Goal: Task Accomplishment & Management: Use online tool/utility

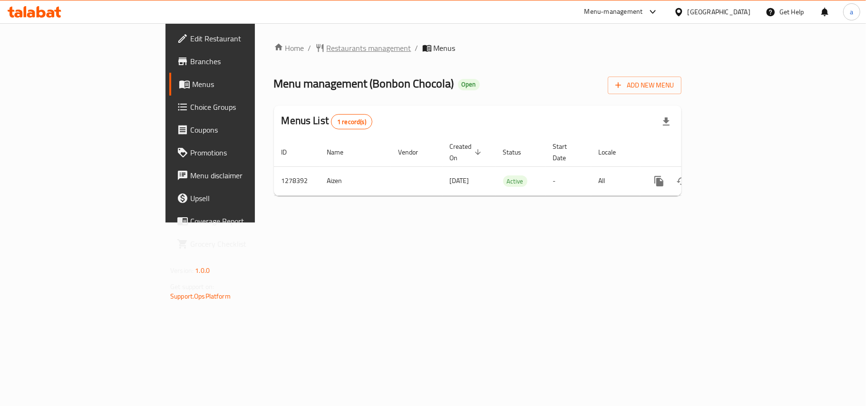
click at [327, 50] on span "Restaurants management" at bounding box center [369, 47] width 85 height 11
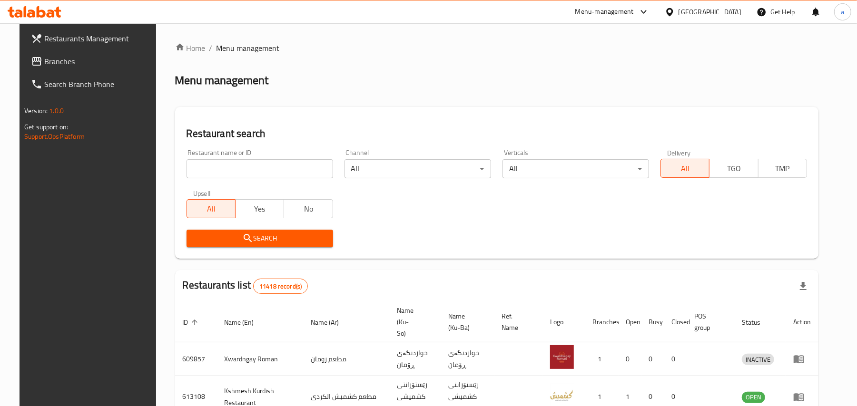
click at [246, 172] on input "search" at bounding box center [259, 168] width 147 height 19
paste input "Yummy Nutella"
type input "Yummy Nutella"
click button "Search" at bounding box center [259, 239] width 147 height 18
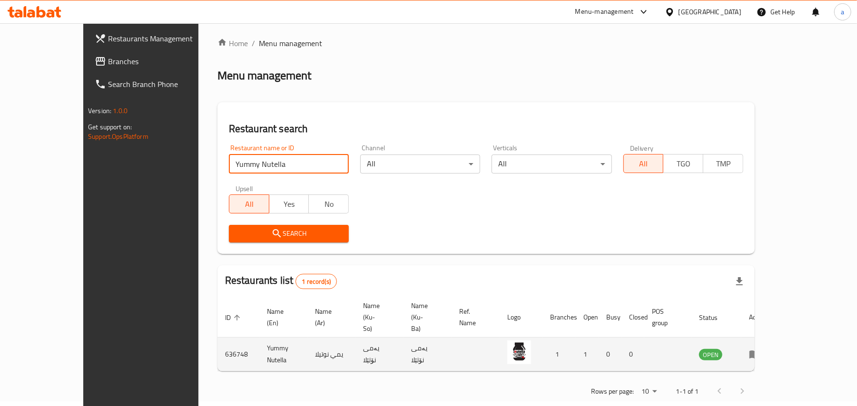
scroll to position [6, 0]
click at [774, 337] on td "enhanced table" at bounding box center [757, 353] width 33 height 34
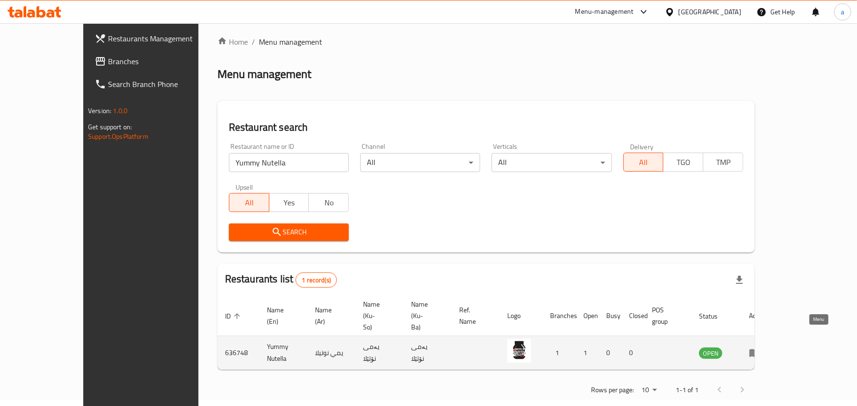
click at [760, 350] on icon "enhanced table" at bounding box center [754, 354] width 10 height 8
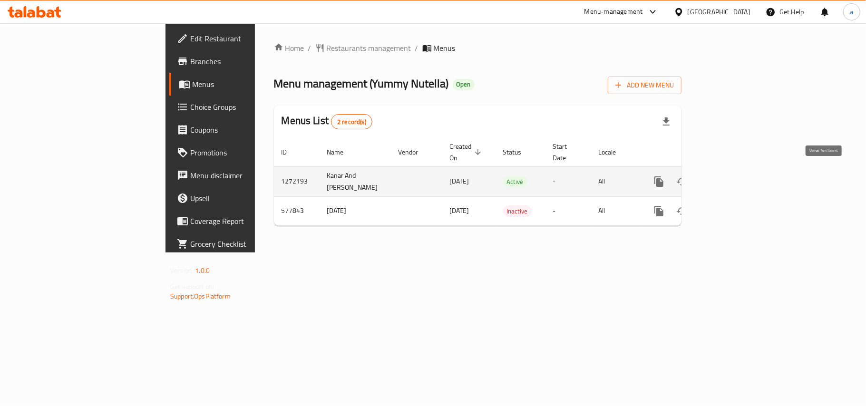
click at [732, 177] on icon "enhanced table" at bounding box center [728, 181] width 9 height 9
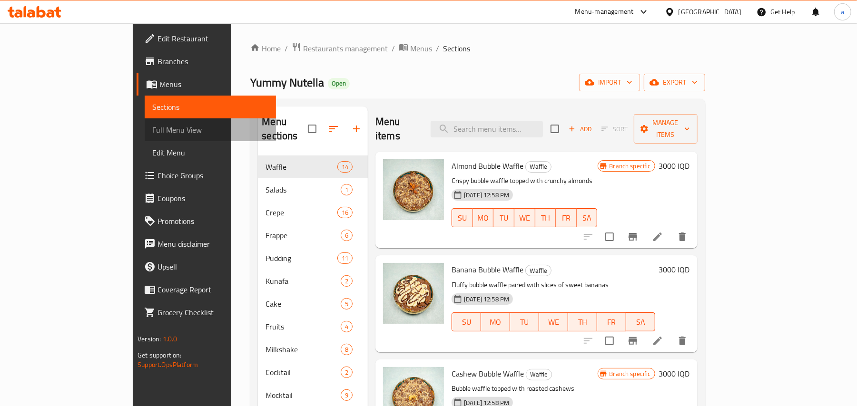
click at [152, 136] on span "Full Menu View" at bounding box center [210, 129] width 116 height 11
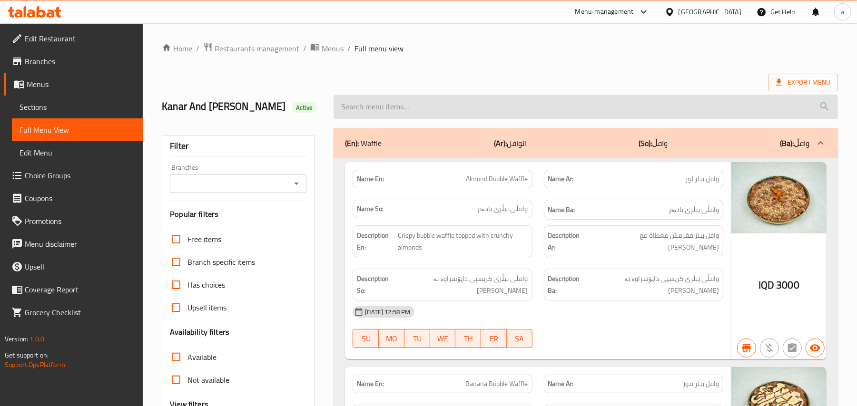
click at [386, 115] on input "search" at bounding box center [585, 107] width 504 height 24
paste input "Mineral Water"
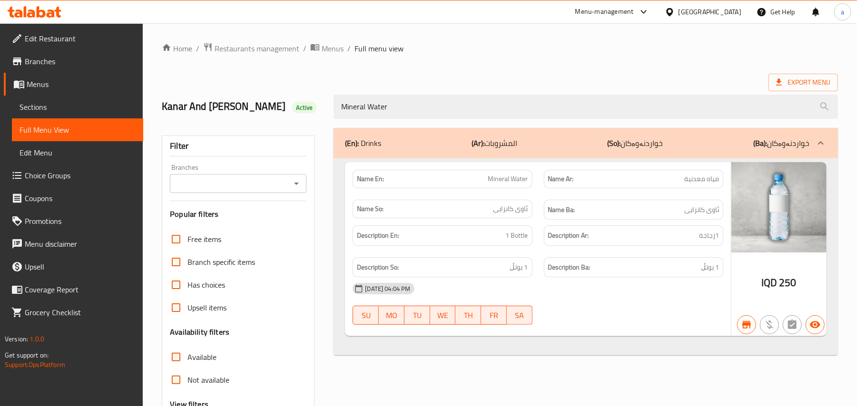
click at [290, 186] on div at bounding box center [296, 183] width 12 height 13
type input "Mineral Water"
click at [294, 189] on icon "Open" at bounding box center [296, 183] width 11 height 11
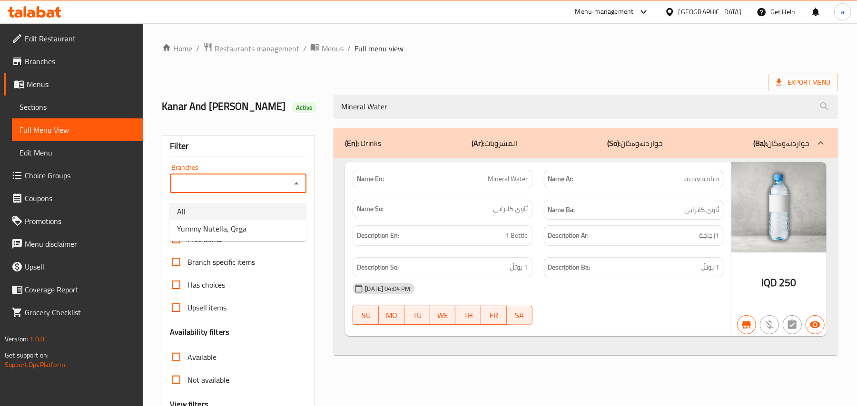
click at [257, 219] on li "All" at bounding box center [237, 211] width 137 height 17
click at [298, 185] on icon "Open" at bounding box center [296, 183] width 11 height 11
click at [254, 227] on li "Yummy Nutella, Qrga" at bounding box center [237, 228] width 137 height 17
type input "Yummy Nutella, Qrga"
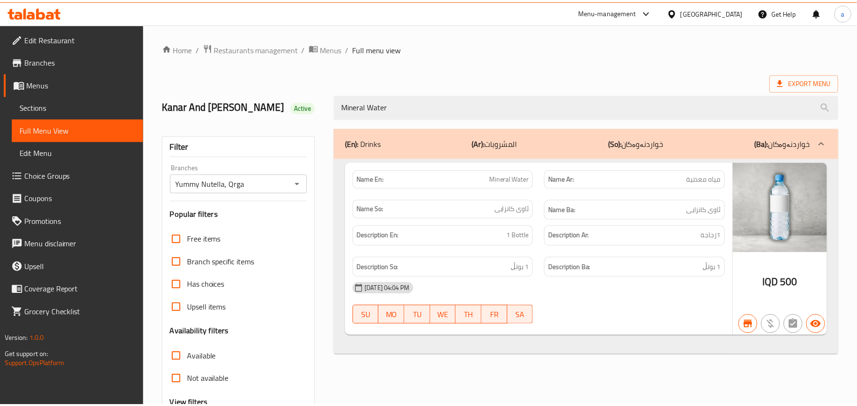
scroll to position [115, 0]
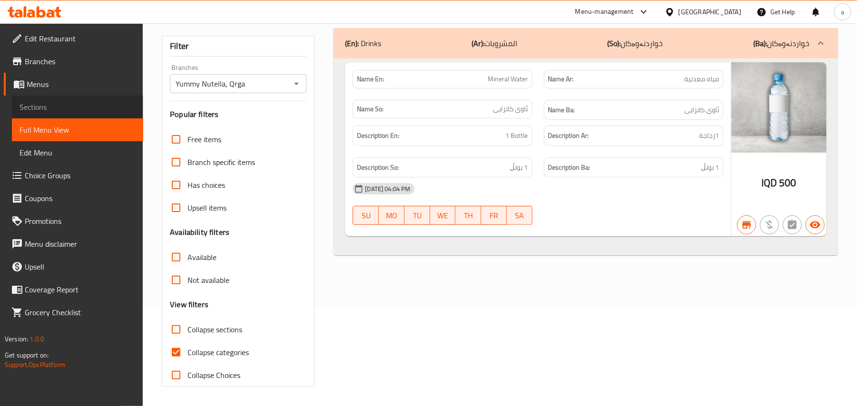
click at [86, 109] on span "Sections" at bounding box center [78, 106] width 116 height 11
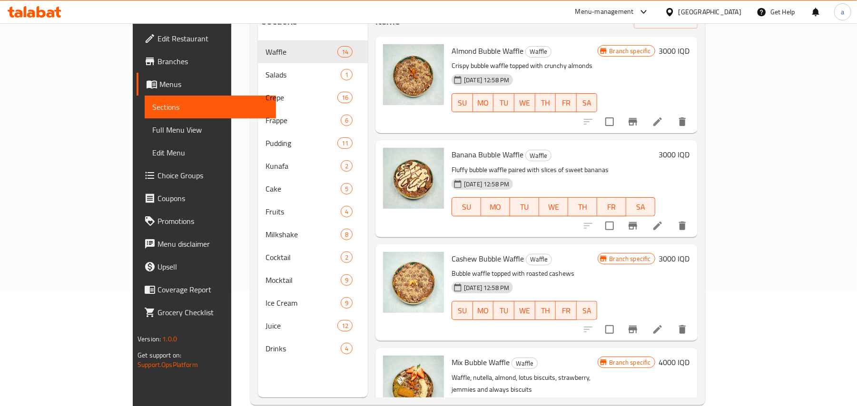
click at [152, 134] on span "Full Menu View" at bounding box center [210, 129] width 116 height 11
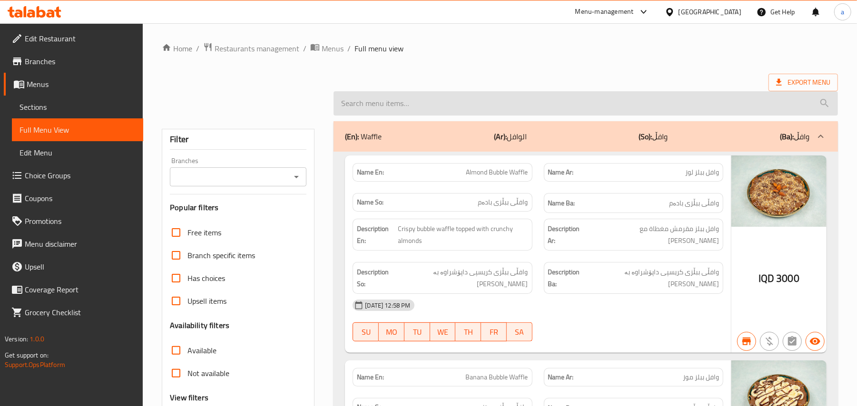
click at [419, 107] on input "search" at bounding box center [585, 103] width 504 height 24
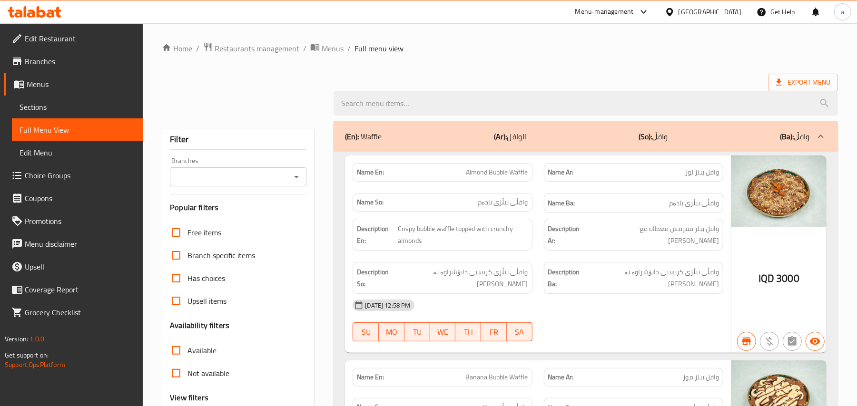
paste input "Coca-Cola"
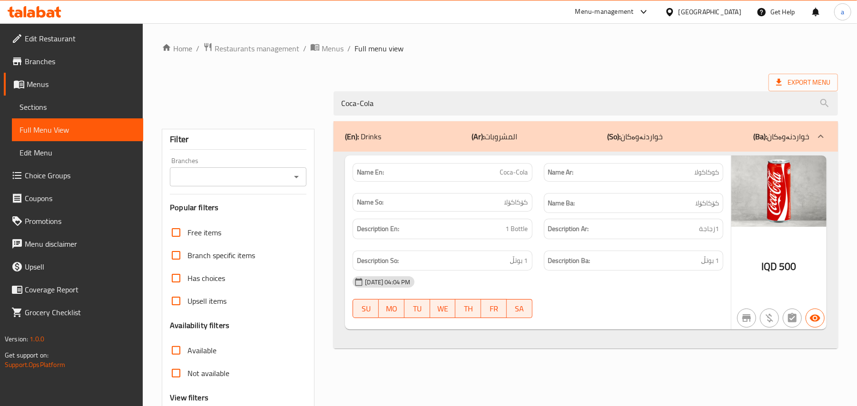
click at [299, 171] on div "Branches" at bounding box center [238, 176] width 137 height 19
type input "Coca-Cola"
click at [299, 176] on icon "Open" at bounding box center [296, 176] width 11 height 11
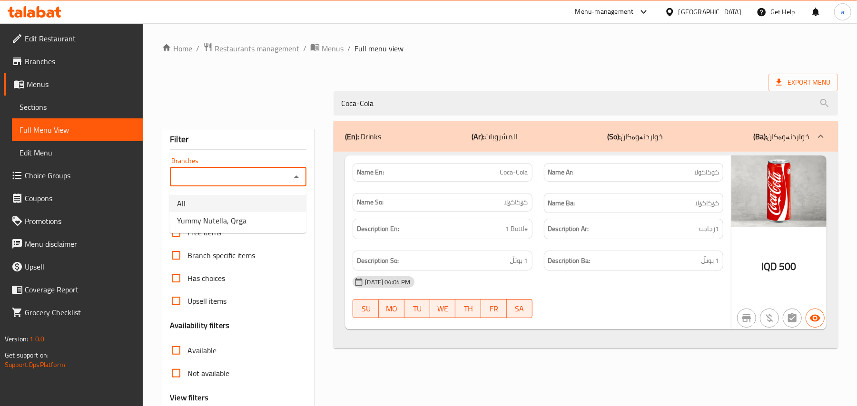
click at [263, 208] on li "All" at bounding box center [237, 203] width 137 height 17
click at [294, 178] on icon "Open" at bounding box center [296, 176] width 11 height 11
click at [254, 225] on li "Yummy Nutella, Qrga" at bounding box center [237, 220] width 137 height 17
type input "Yummy Nutella, Qrga"
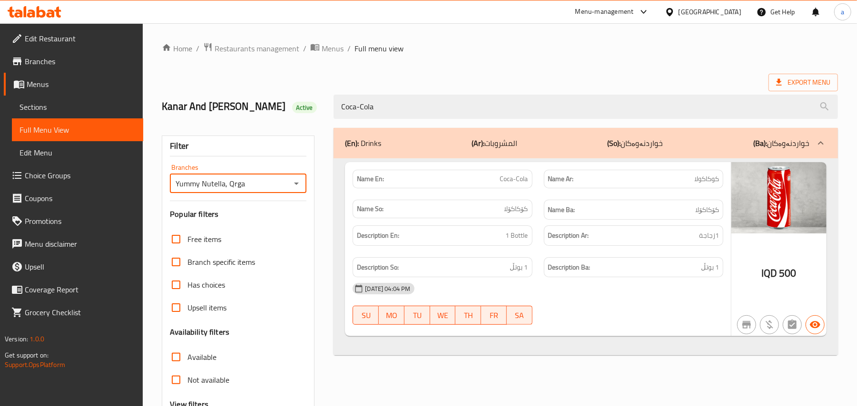
click at [75, 107] on span "Sections" at bounding box center [78, 106] width 116 height 11
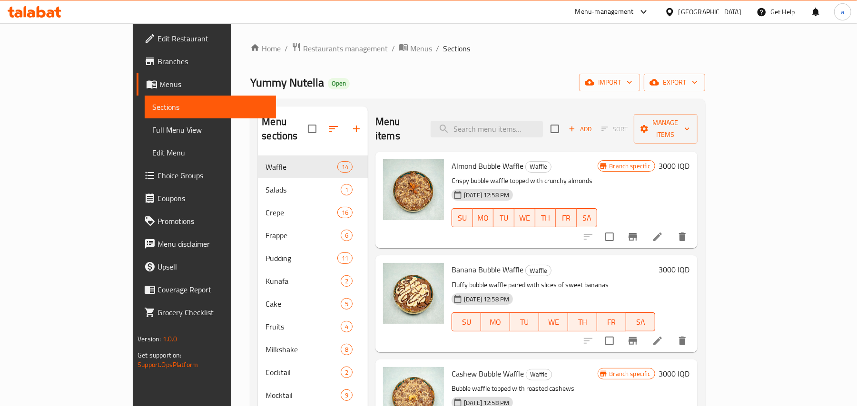
click at [152, 132] on span "Full Menu View" at bounding box center [210, 129] width 116 height 11
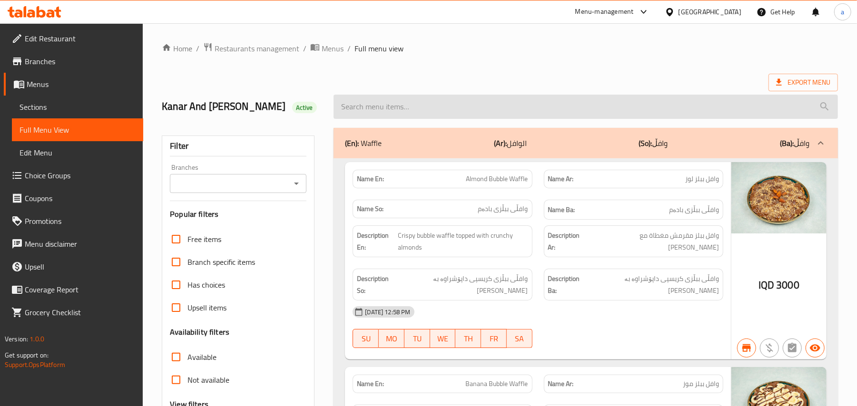
click at [417, 111] on input "search" at bounding box center [585, 107] width 504 height 24
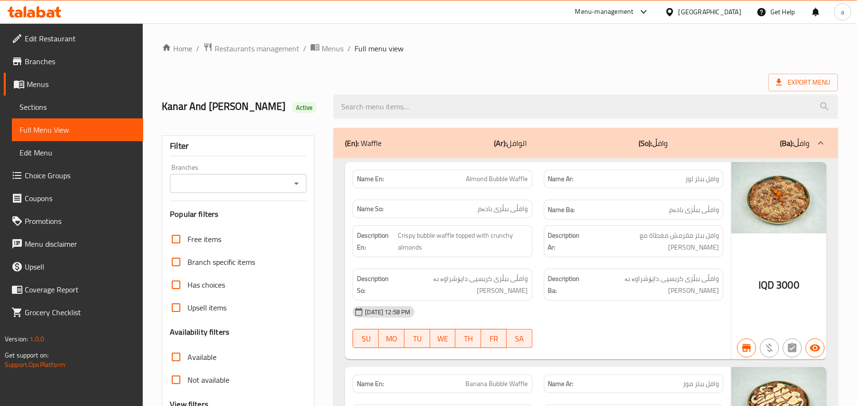
paste input "Coca-Cola"
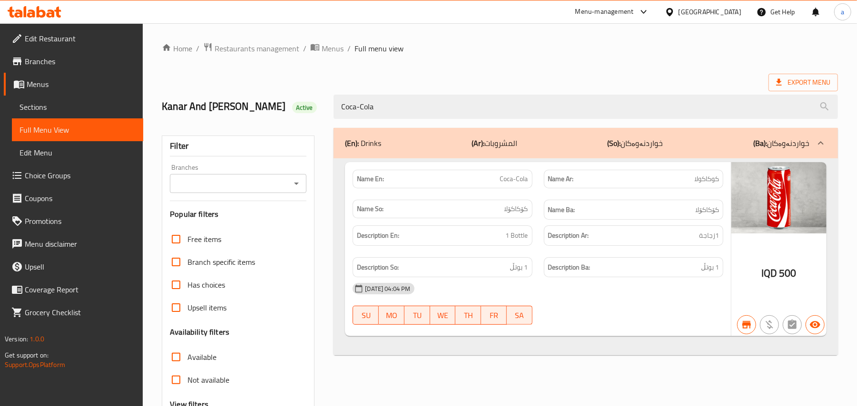
click at [293, 181] on div "Branches" at bounding box center [238, 183] width 137 height 19
type input "Coca-Cola"
click at [297, 193] on div "Branches" at bounding box center [238, 183] width 137 height 19
click at [295, 185] on icon "Open" at bounding box center [296, 184] width 5 height 2
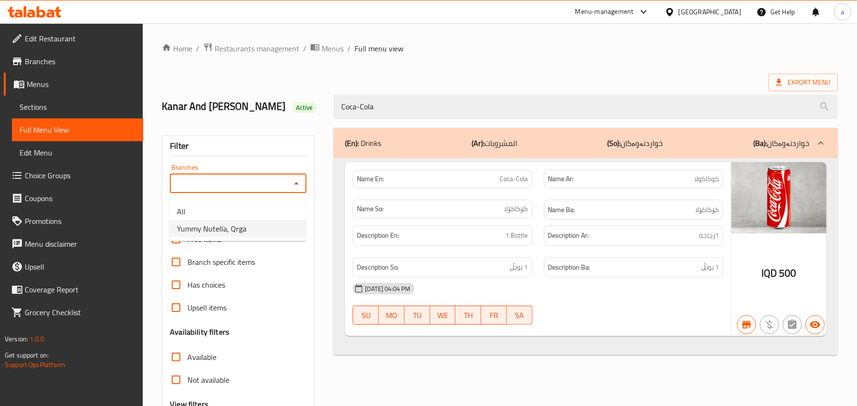
click at [257, 233] on li "Yummy Nutella, Qrga" at bounding box center [237, 228] width 137 height 17
type input "Yummy Nutella, Qrga"
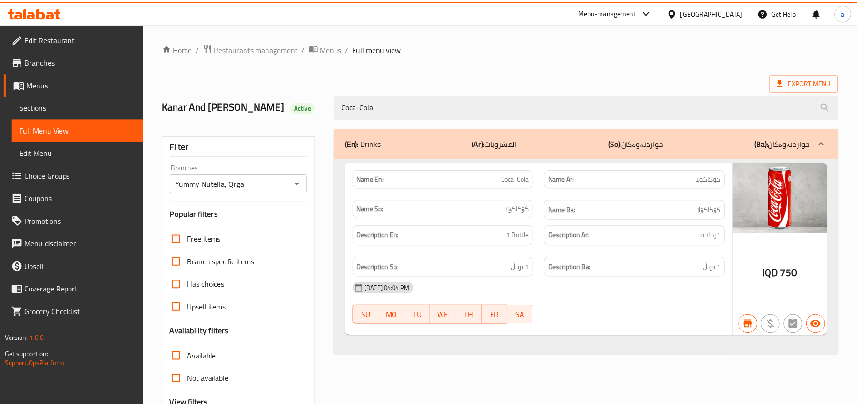
scroll to position [115, 0]
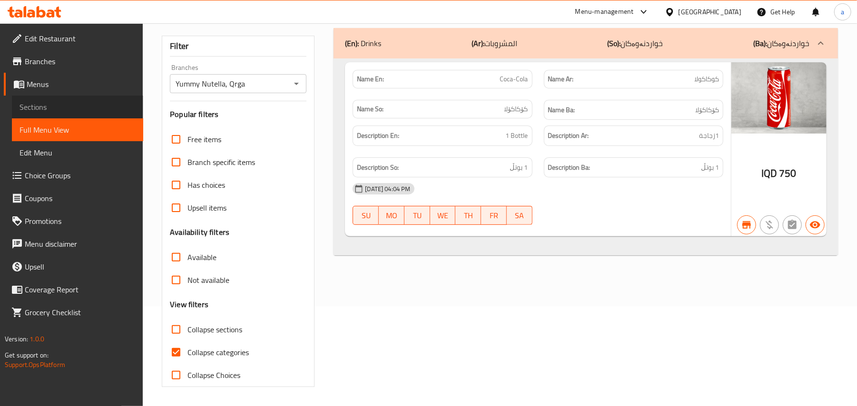
click at [87, 118] on link "Sections" at bounding box center [77, 107] width 131 height 23
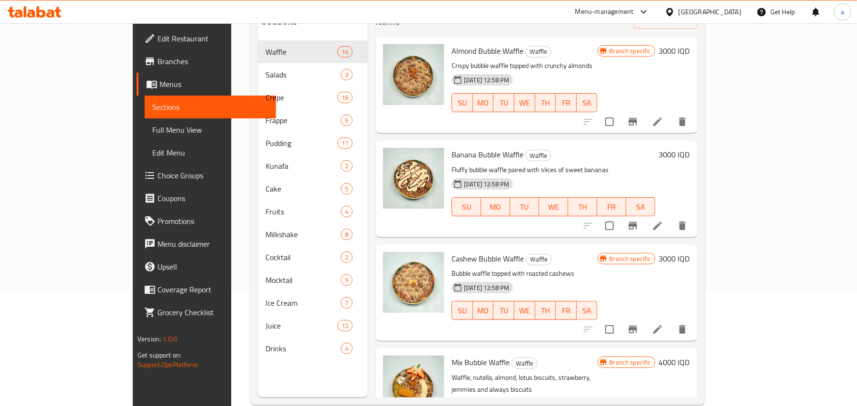
click at [152, 129] on span "Full Menu View" at bounding box center [210, 129] width 116 height 11
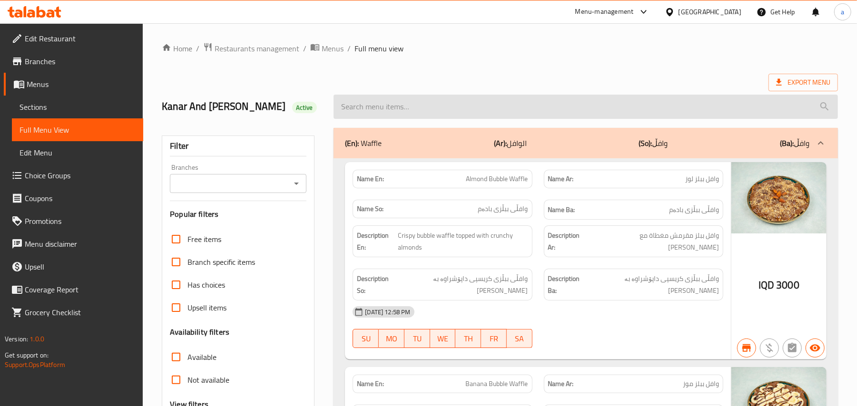
click at [451, 111] on input "search" at bounding box center [585, 107] width 504 height 24
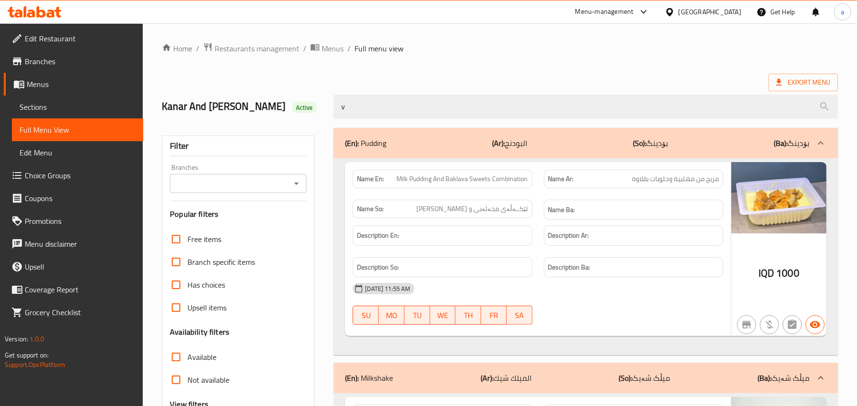
click at [292, 181] on icon "Open" at bounding box center [296, 183] width 11 height 11
type input "v"
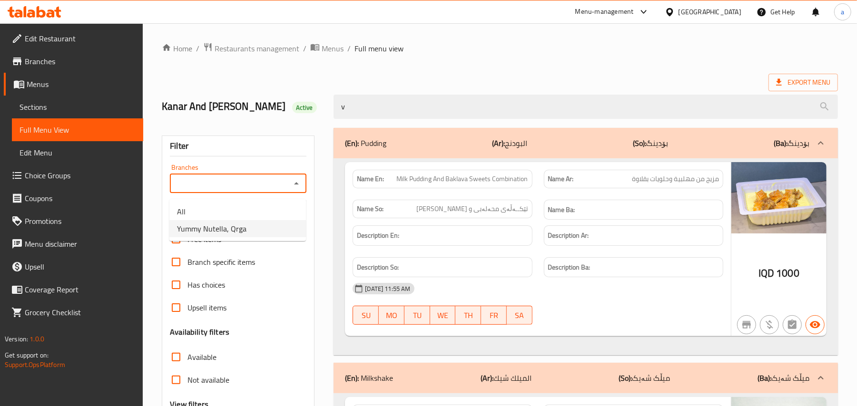
click at [263, 229] on li "Yummy Nutella, Qrga" at bounding box center [237, 228] width 137 height 17
type input "Yummy Nutella, Qrga"
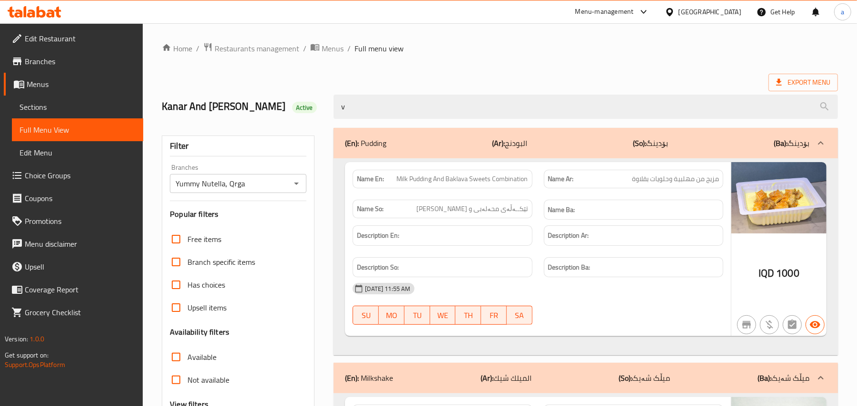
drag, startPoint x: 373, startPoint y: 117, endPoint x: 210, endPoint y: 137, distance: 164.9
paste input "Pepsi"
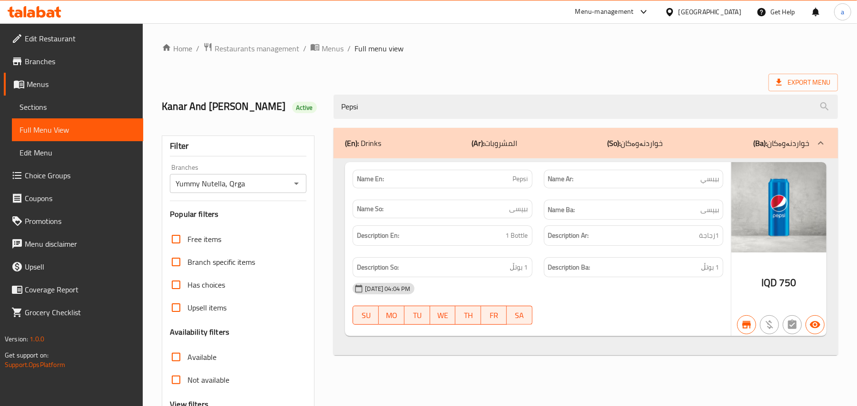
type input "Pepsi"
click at [52, 113] on span "Sections" at bounding box center [78, 106] width 116 height 11
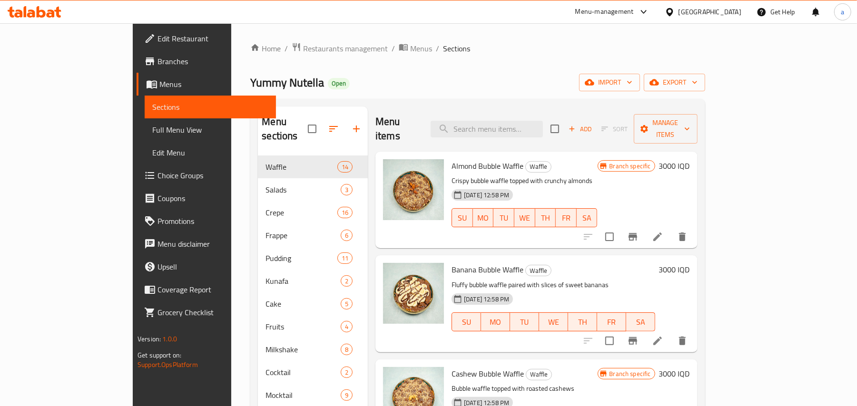
click at [152, 130] on span "Full Menu View" at bounding box center [210, 129] width 116 height 11
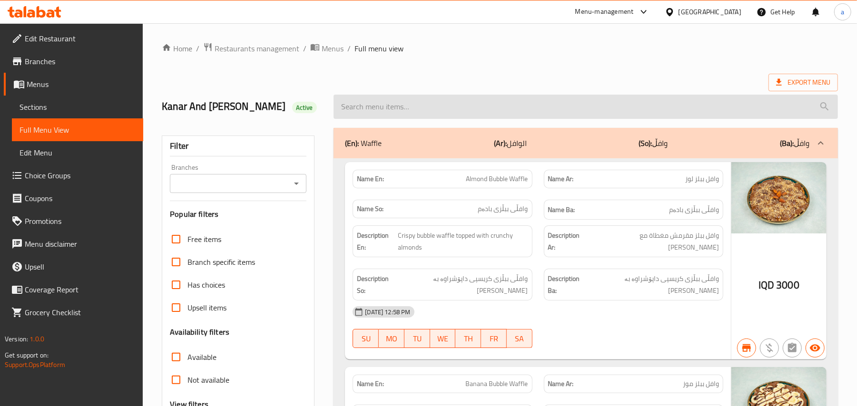
click at [398, 113] on input "search" at bounding box center [585, 107] width 504 height 24
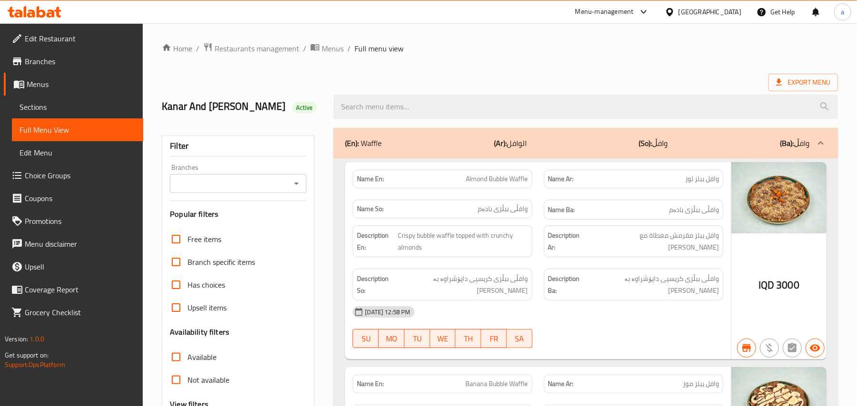
paste input "Mountain Dew"
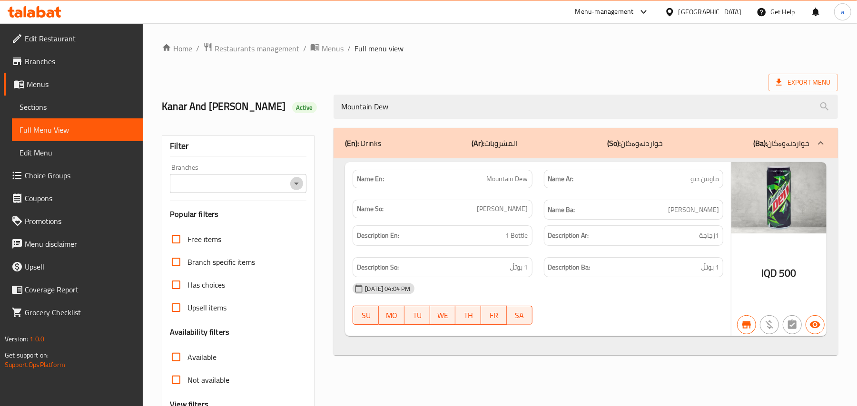
click at [297, 186] on icon "Open" at bounding box center [296, 183] width 11 height 11
type input "Mountain Dew"
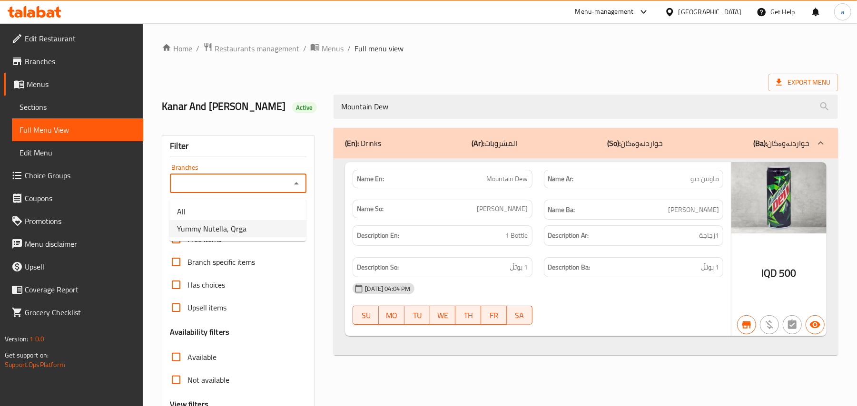
click at [255, 237] on li "Yummy Nutella, Qrga" at bounding box center [237, 228] width 137 height 17
type input "Yummy Nutella, Qrga"
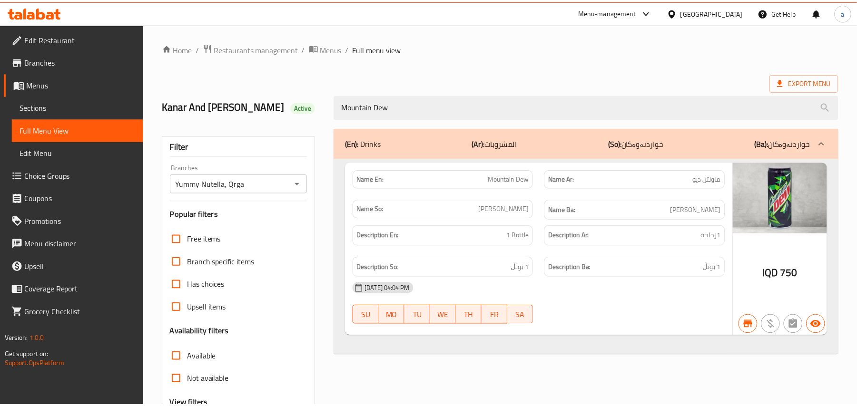
scroll to position [115, 0]
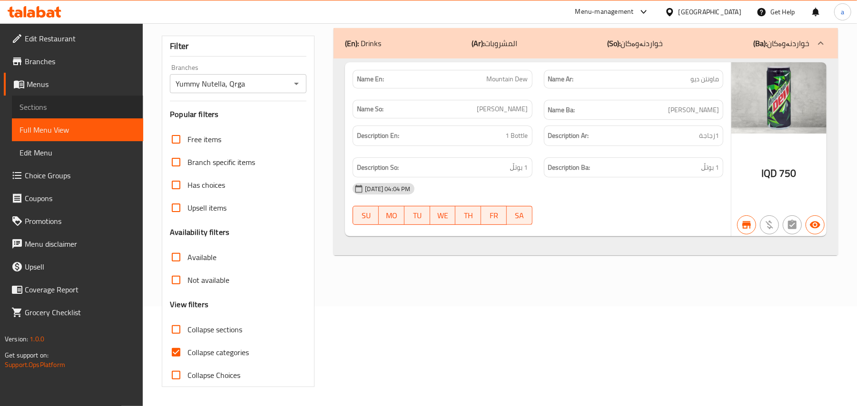
click at [69, 117] on link "Sections" at bounding box center [77, 107] width 131 height 23
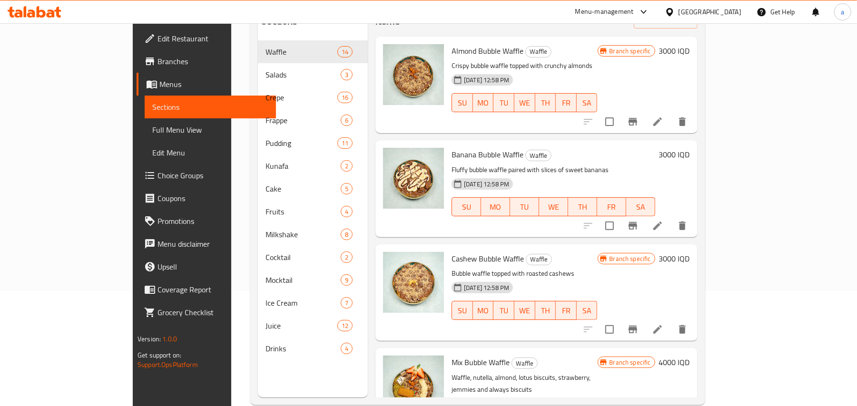
click at [152, 133] on span "Full Menu View" at bounding box center [210, 129] width 116 height 11
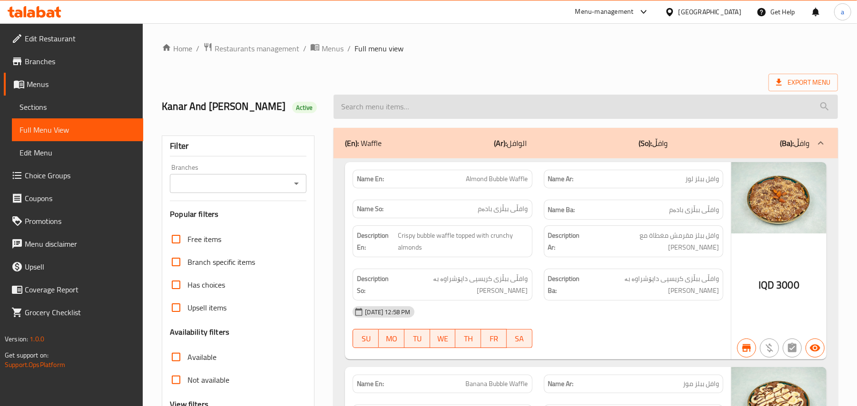
click at [461, 108] on input "search" at bounding box center [585, 107] width 504 height 24
paste input "Plain Milk Puddding"
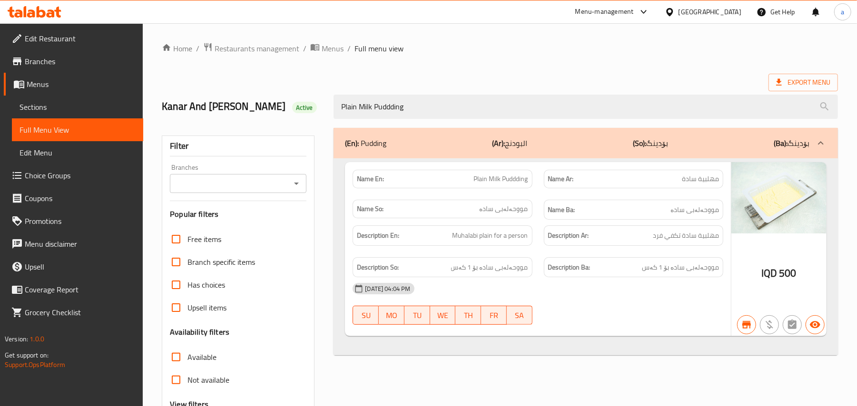
click at [299, 180] on div at bounding box center [296, 183] width 12 height 13
type input "Plain Milk Puddding"
click at [303, 187] on button "Open" at bounding box center [296, 183] width 13 height 13
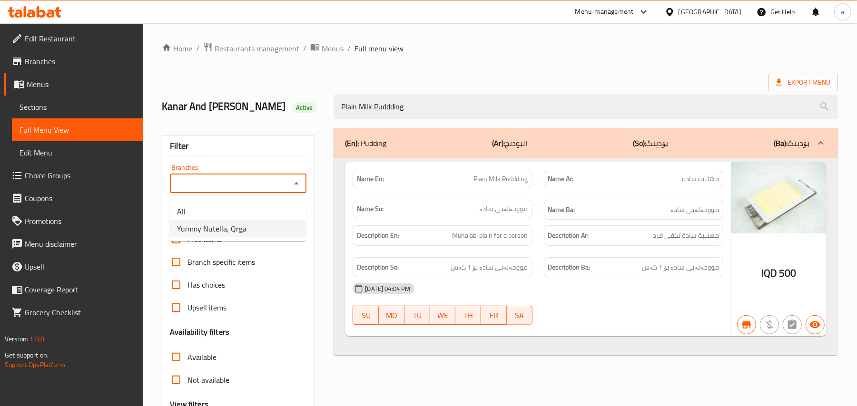
click at [265, 240] on ul "All Yummy Nutella, Qrga" at bounding box center [237, 220] width 137 height 42
click at [264, 240] on ul "All Yummy Nutella, Qrga" at bounding box center [237, 220] width 137 height 42
click at [264, 231] on li "Yummy Nutella, Qrga" at bounding box center [237, 228] width 137 height 17
type input "Yummy Nutella, Qrga"
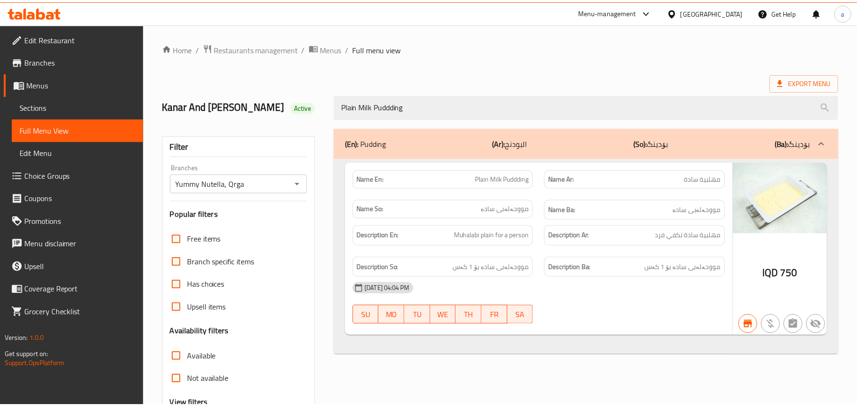
scroll to position [115, 0]
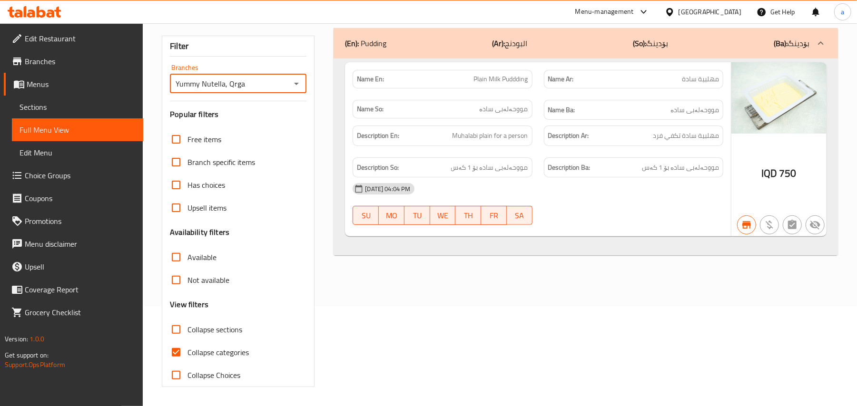
click at [90, 113] on span "Sections" at bounding box center [78, 106] width 116 height 11
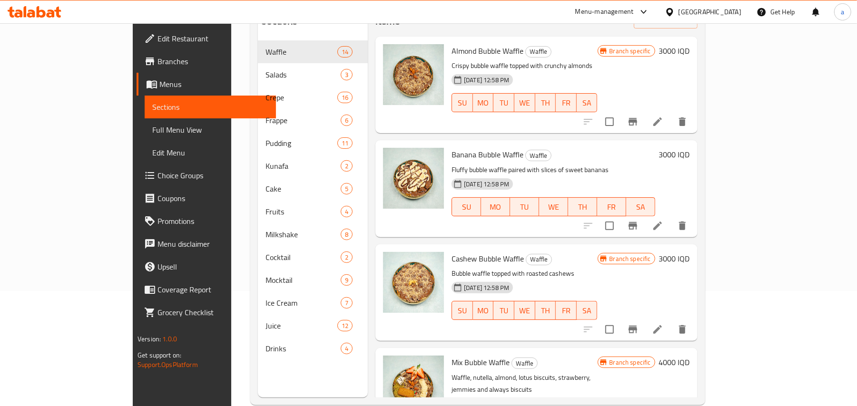
click at [152, 130] on span "Full Menu View" at bounding box center [210, 129] width 116 height 11
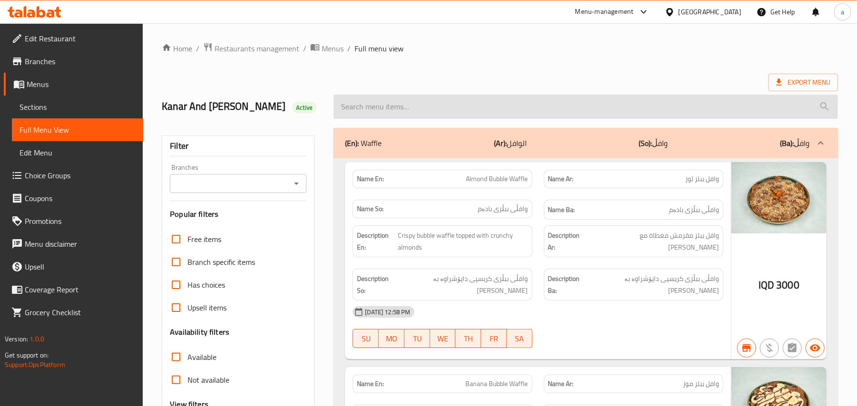
click at [413, 112] on input "search" at bounding box center [585, 107] width 504 height 24
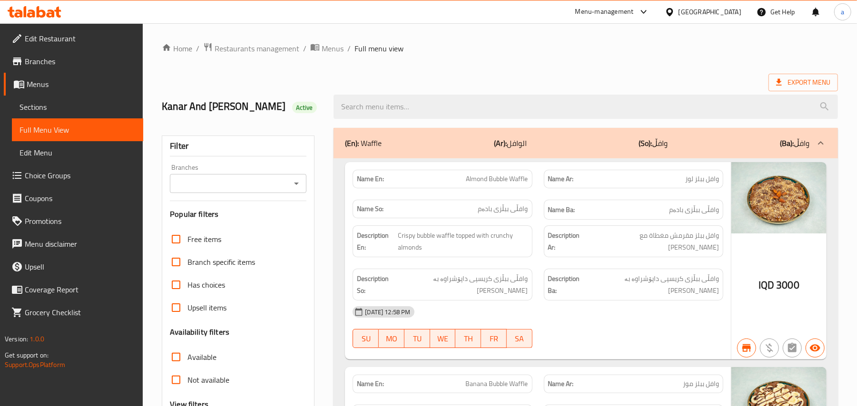
paste input "Milk Pudding With Pistachio"
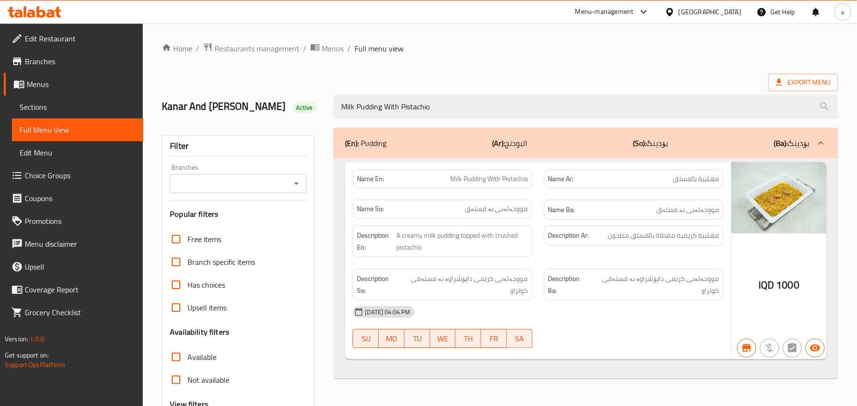
click at [301, 184] on icon "Open" at bounding box center [296, 183] width 11 height 11
type input "Milk Pudding With Pistachio"
click at [298, 186] on icon "Close" at bounding box center [296, 183] width 11 height 11
click at [284, 187] on input "Branches" at bounding box center [230, 183] width 115 height 13
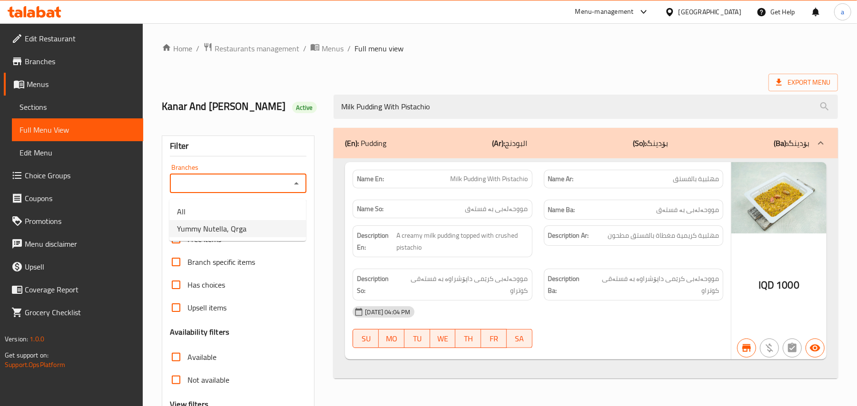
click at [261, 228] on li "Yummy Nutella, Qrga" at bounding box center [237, 228] width 137 height 17
type input "Yummy Nutella, Qrga"
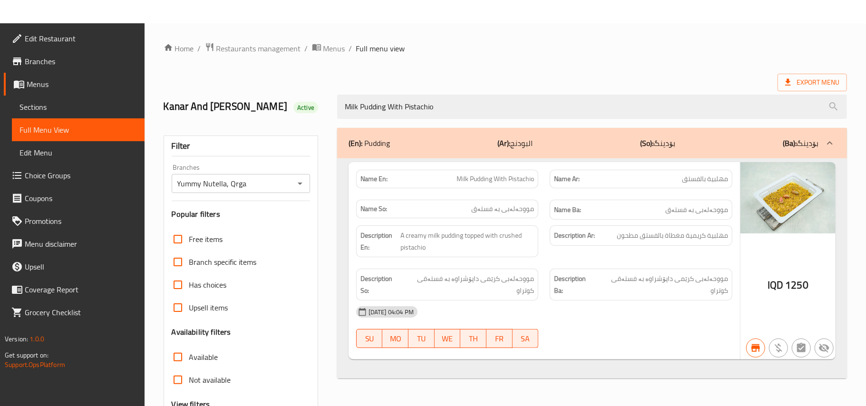
scroll to position [115, 0]
